Goal: Entertainment & Leisure: Consume media (video, audio)

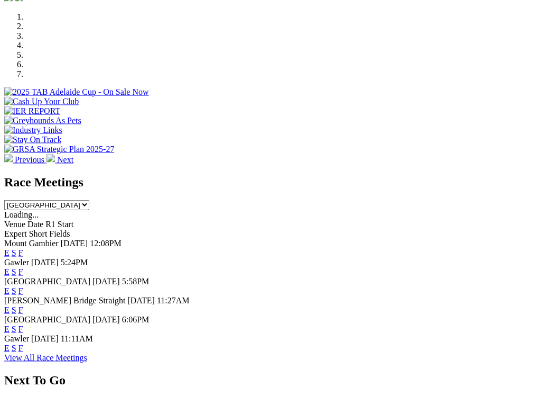
scroll to position [323, 0]
click at [23, 343] on link "F" at bounding box center [21, 347] width 5 height 9
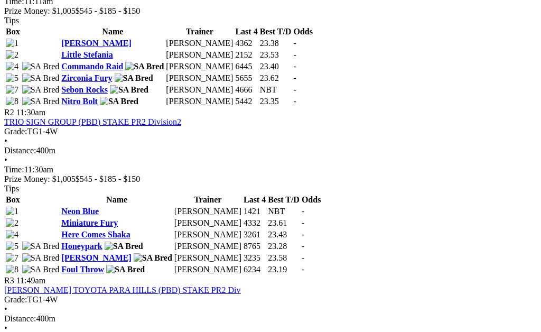
scroll to position [611, 0]
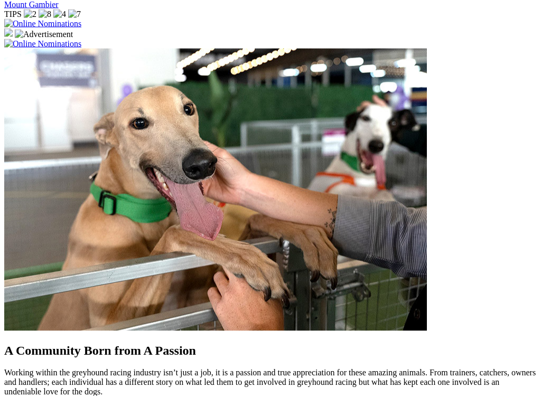
scroll to position [797, 0]
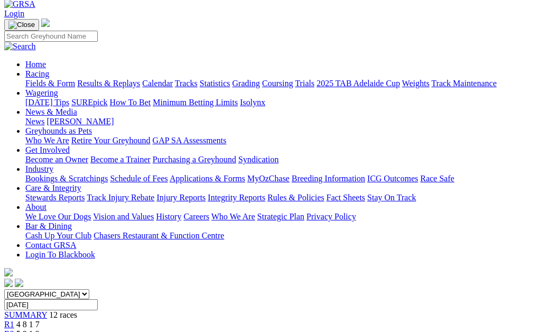
scroll to position [55, 0]
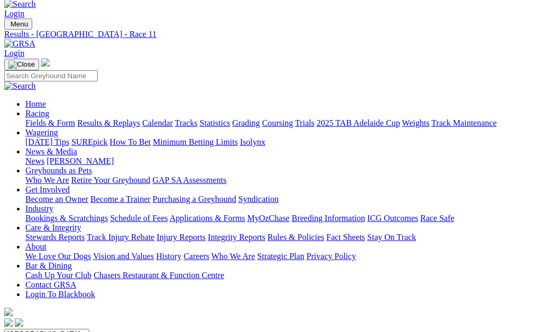
scroll to position [15, 0]
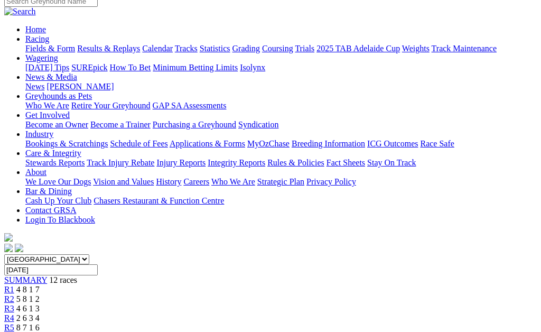
scroll to position [89, 0]
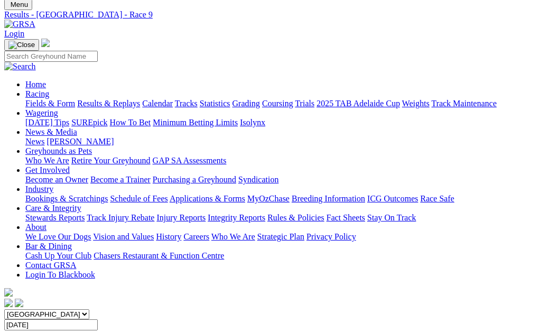
scroll to position [29, 0]
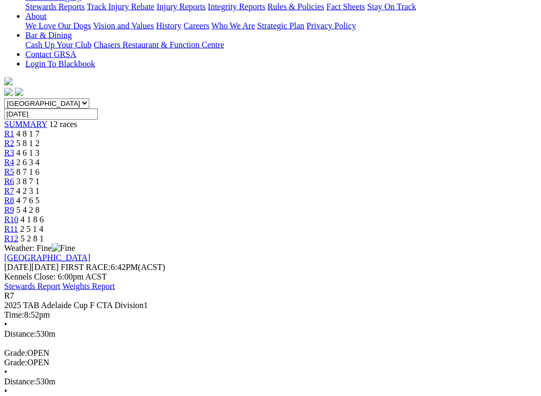
scroll to position [247, 0]
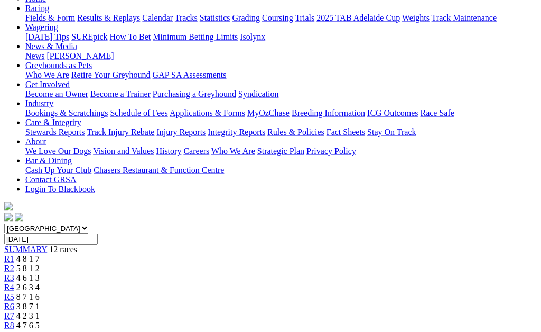
scroll to position [116, 0]
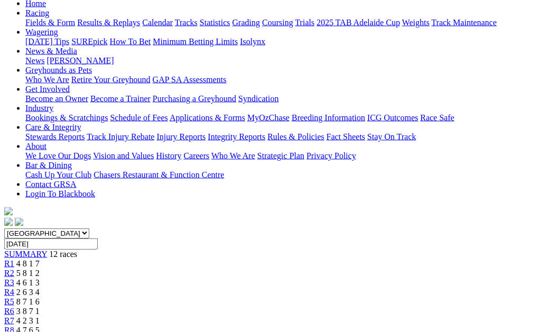
click at [14, 307] on span "R6" at bounding box center [9, 311] width 10 height 9
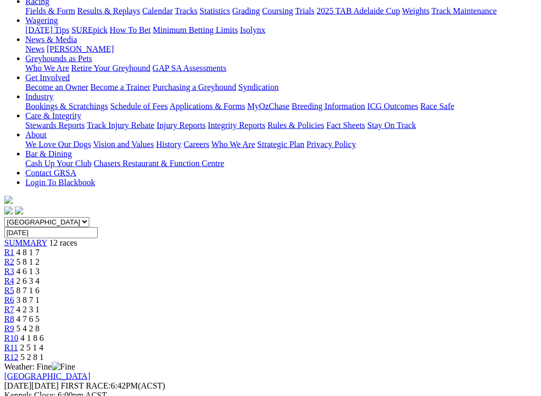
scroll to position [128, 0]
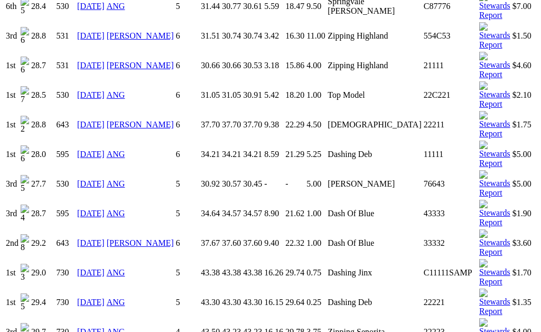
scroll to position [1368, 0]
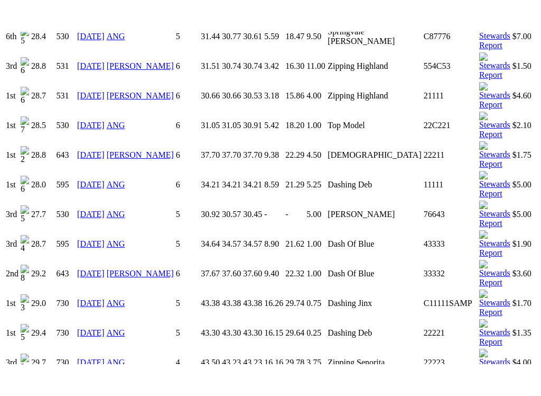
scroll to position [1497, 0]
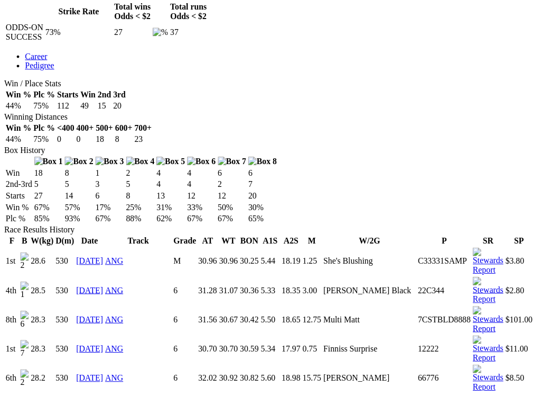
scroll to position [547, 0]
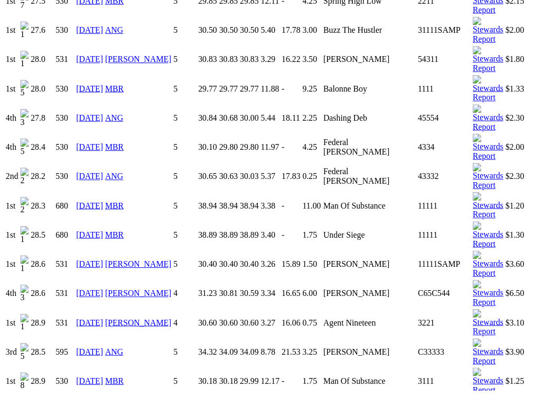
scroll to position [1964, 0]
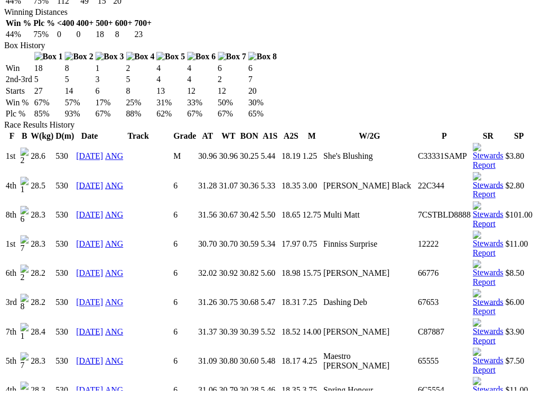
scroll to position [0, 12]
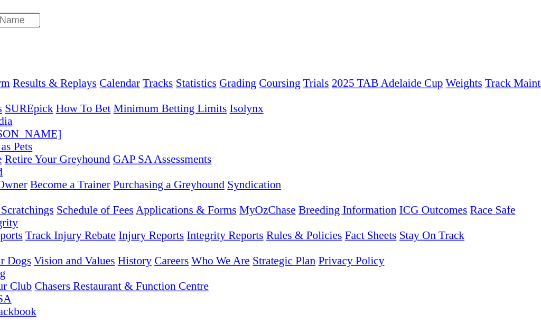
scroll to position [76, 0]
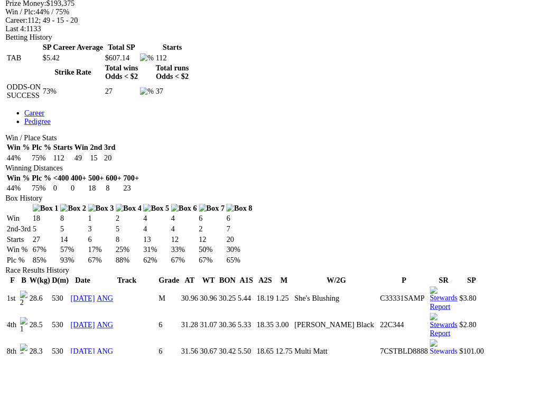
scroll to position [476, 0]
